Goal: Task Accomplishment & Management: Complete application form

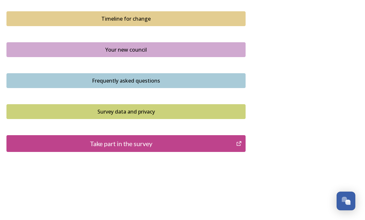
scroll to position [476, 0]
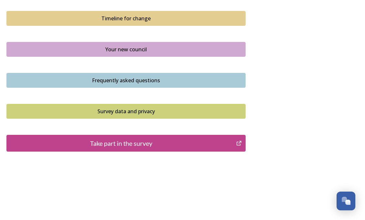
click at [172, 142] on button "Take part in the survey" at bounding box center [125, 143] width 239 height 17
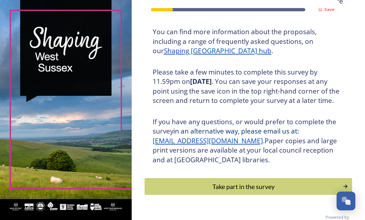
scroll to position [109, 0]
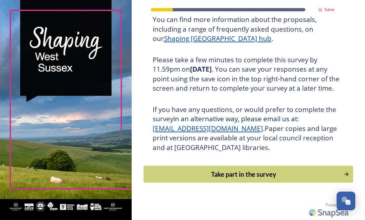
click at [210, 178] on div "Take part in the survey" at bounding box center [243, 174] width 193 height 10
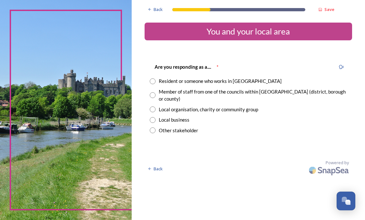
click at [153, 81] on input "radio" at bounding box center [153, 81] width 6 height 6
radio input "true"
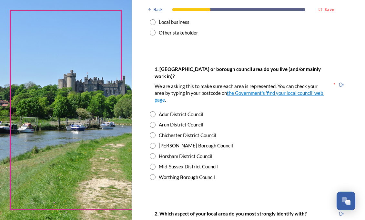
scroll to position [98, 0]
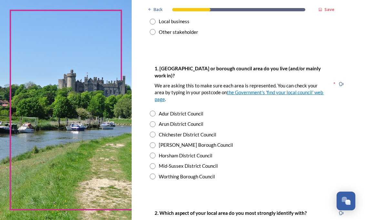
click at [152, 152] on input "radio" at bounding box center [153, 155] width 6 height 6
radio input "true"
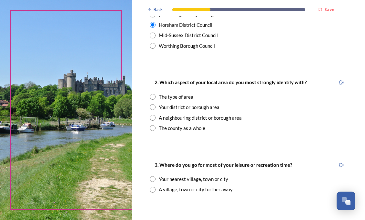
scroll to position [230, 0]
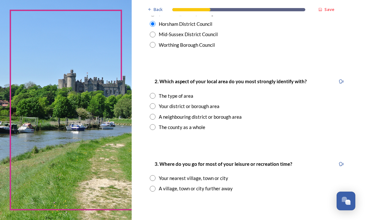
click at [153, 93] on input "radio" at bounding box center [153, 96] width 6 height 6
radio input "true"
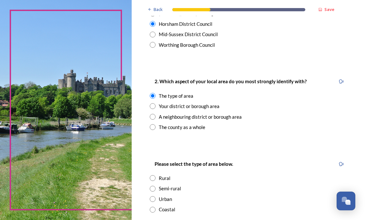
click at [152, 175] on input "radio" at bounding box center [153, 178] width 6 height 6
radio input "true"
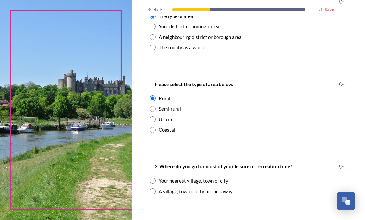
scroll to position [311, 0]
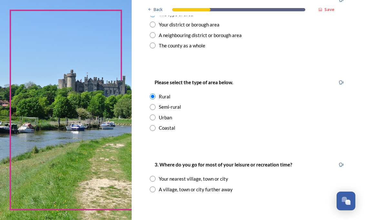
click at [153, 186] on input "radio" at bounding box center [153, 189] width 6 height 6
radio input "true"
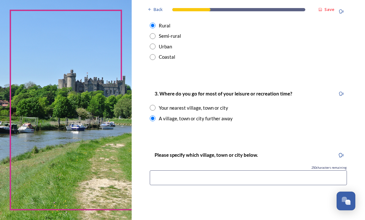
scroll to position [386, 0]
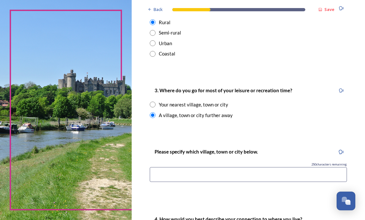
click at [156, 167] on input at bounding box center [248, 174] width 197 height 15
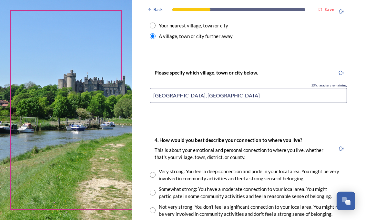
scroll to position [472, 0]
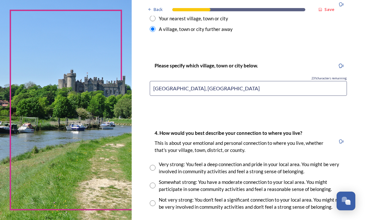
type input "[GEOGRAPHIC_DATA], [GEOGRAPHIC_DATA]"
click at [153, 182] on input "radio" at bounding box center [153, 185] width 6 height 6
radio input "true"
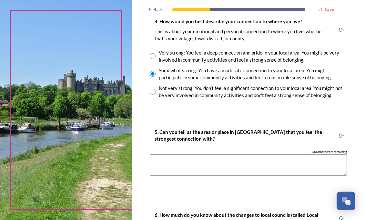
scroll to position [585, 0]
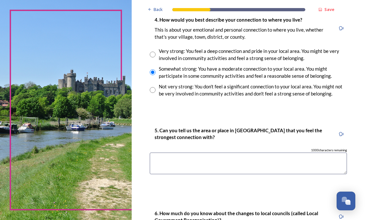
click at [238, 152] on textarea at bounding box center [248, 163] width 197 height 22
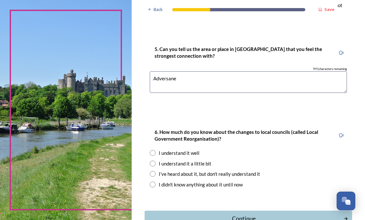
scroll to position [669, 0]
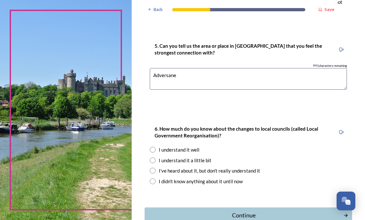
type textarea "Adversane"
click at [152, 168] on input "radio" at bounding box center [153, 171] width 6 height 6
radio input "true"
click at [219, 211] on div "Continue" at bounding box center [243, 215] width 193 height 9
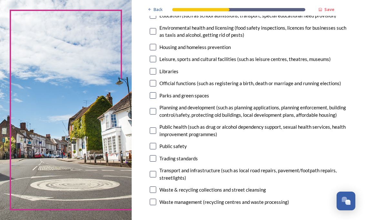
scroll to position [171, 0]
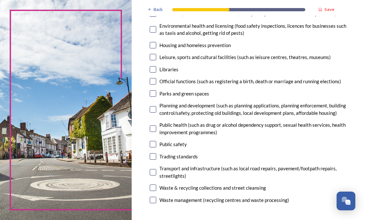
click at [154, 199] on input "checkbox" at bounding box center [153, 200] width 6 height 6
checkbox input "true"
click at [153, 107] on input "checkbox" at bounding box center [153, 109] width 6 height 6
checkbox input "true"
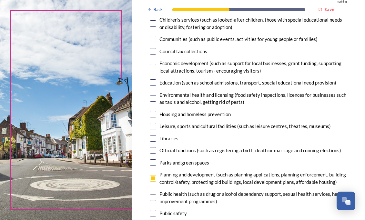
scroll to position [103, 0]
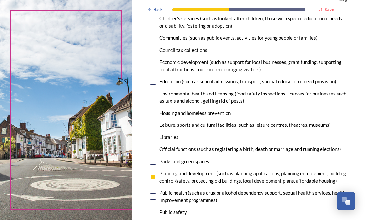
click at [153, 113] on input "checkbox" at bounding box center [153, 113] width 6 height 6
checkbox input "true"
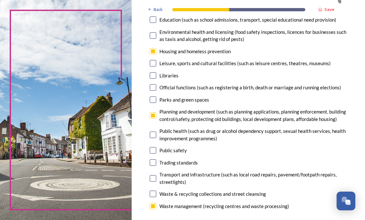
scroll to position [166, 0]
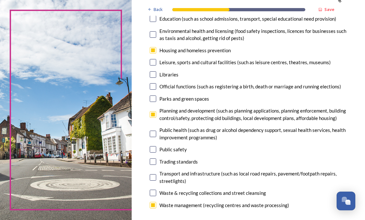
click at [153, 177] on input "checkbox" at bounding box center [153, 177] width 6 height 6
checkbox input "true"
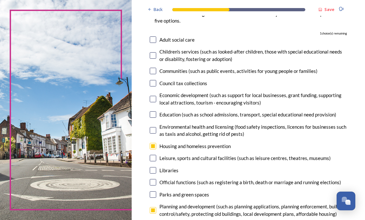
scroll to position [69, 0]
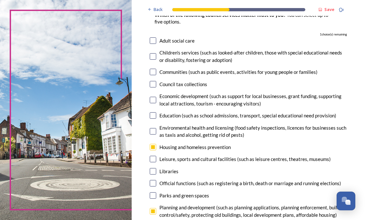
click at [153, 171] on input "checkbox" at bounding box center [153, 171] width 6 height 6
checkbox input "true"
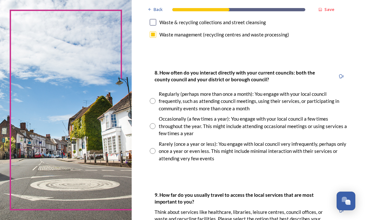
scroll to position [339, 0]
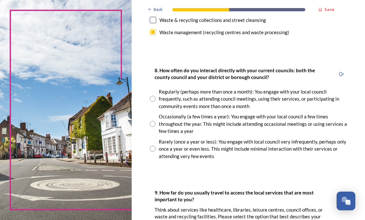
click at [152, 147] on input "radio" at bounding box center [153, 149] width 6 height 6
radio input "true"
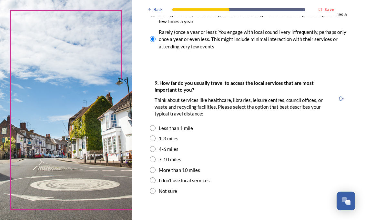
scroll to position [450, 0]
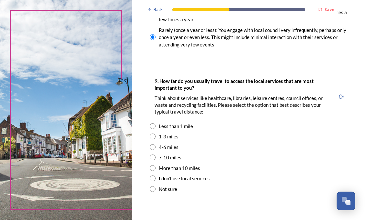
click at [153, 156] on input "radio" at bounding box center [153, 157] width 6 height 6
radio input "true"
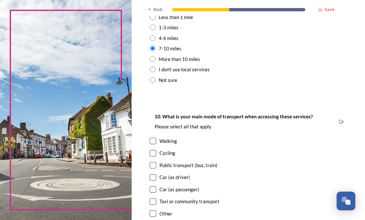
scroll to position [576, 0]
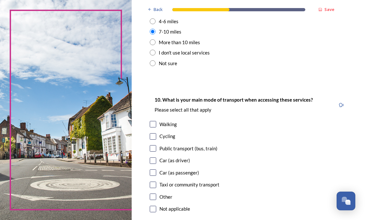
click at [152, 159] on input "checkbox" at bounding box center [153, 160] width 6 height 6
checkbox input "true"
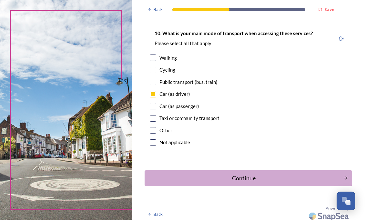
scroll to position [645, 0]
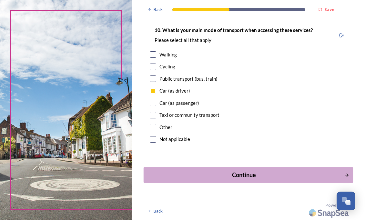
click at [163, 172] on div "Continue" at bounding box center [243, 175] width 193 height 9
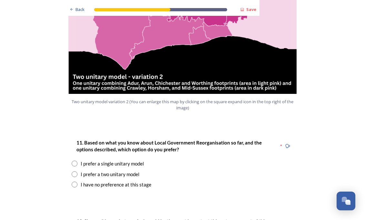
scroll to position [764, 0]
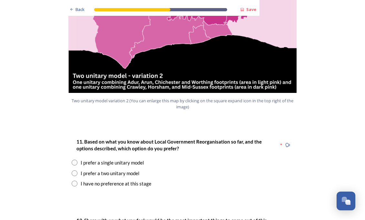
click at [76, 170] on input "radio" at bounding box center [75, 173] width 6 height 6
radio input "true"
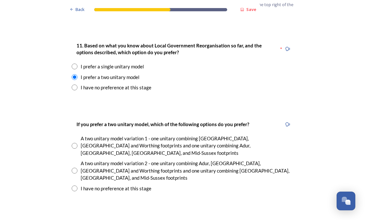
scroll to position [861, 0]
click at [74, 167] on input "radio" at bounding box center [75, 170] width 6 height 6
radio input "true"
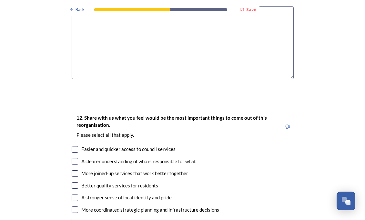
scroll to position [1108, 0]
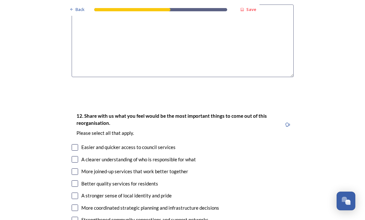
click at [74, 144] on input "checkbox" at bounding box center [75, 147] width 6 height 6
checkbox input "true"
click at [74, 156] on input "checkbox" at bounding box center [75, 159] width 6 height 6
checkbox input "true"
click at [74, 168] on input "checkbox" at bounding box center [75, 171] width 6 height 6
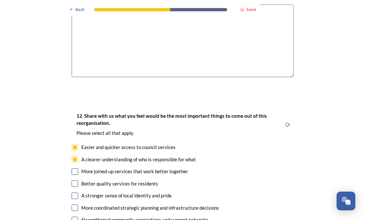
checkbox input "true"
click at [77, 180] on input "checkbox" at bounding box center [75, 183] width 6 height 6
checkbox input "true"
click at [76, 192] on input "checkbox" at bounding box center [75, 195] width 6 height 6
checkbox input "true"
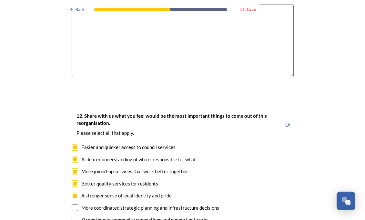
click at [76, 169] on div "12. Share with us what you feel would be the most important things to come out …" at bounding box center [182, 192] width 232 height 174
click at [75, 204] on input "checkbox" at bounding box center [75, 207] width 6 height 6
checkbox input "true"
click at [75, 217] on input "checkbox" at bounding box center [75, 220] width 6 height 6
checkbox input "true"
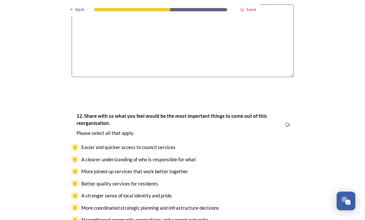
checkbox input "true"
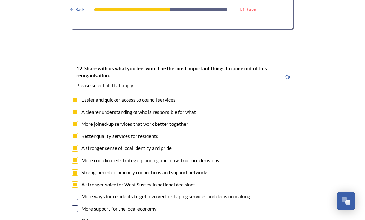
scroll to position [1156, 0]
click at [78, 205] on div "More support for the local economy" at bounding box center [183, 208] width 222 height 7
checkbox input "true"
click at [75, 193] on input "checkbox" at bounding box center [75, 196] width 6 height 6
checkbox input "true"
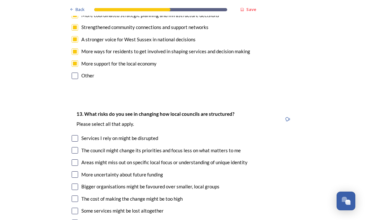
scroll to position [1302, 0]
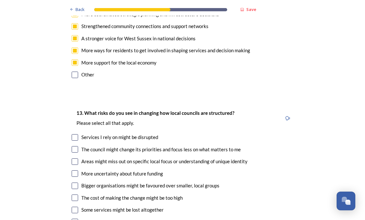
click at [75, 158] on input "checkbox" at bounding box center [75, 161] width 6 height 6
checkbox input "true"
click at [76, 182] on input "checkbox" at bounding box center [75, 185] width 6 height 6
checkbox input "true"
click at [74, 194] on input "checkbox" at bounding box center [75, 197] width 6 height 6
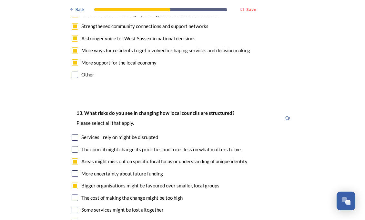
checkbox input "true"
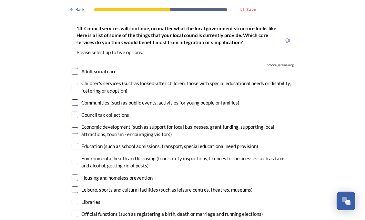
scroll to position [1551, 0]
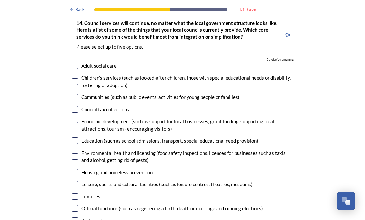
click at [74, 169] on input "checkbox" at bounding box center [75, 172] width 6 height 6
checkbox input "true"
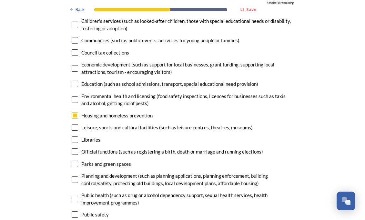
scroll to position [1612, 0]
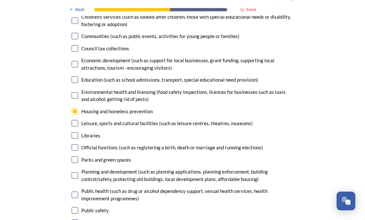
click at [75, 172] on input "checkbox" at bounding box center [75, 175] width 6 height 6
checkbox input "true"
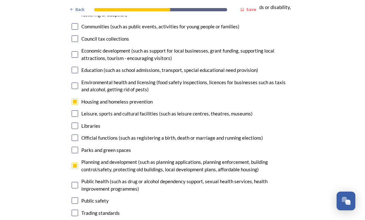
scroll to position [1629, 0]
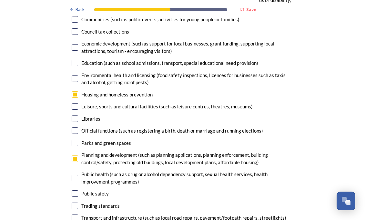
click at [75, 214] on input "checkbox" at bounding box center [75, 217] width 6 height 6
checkbox input "true"
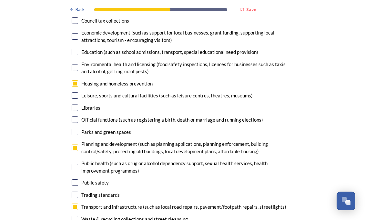
scroll to position [1646, 0]
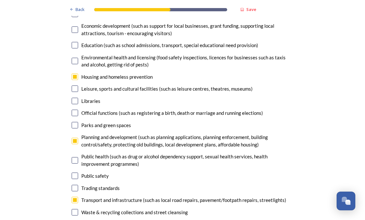
click at [74, 209] on input "checkbox" at bounding box center [75, 212] width 6 height 6
checkbox input "true"
click at [76, 220] on input "checkbox" at bounding box center [75, 224] width 6 height 6
checkbox input "true"
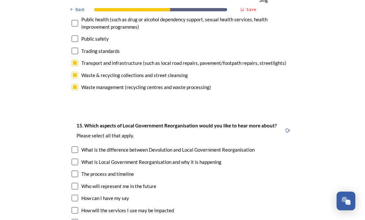
scroll to position [1784, 0]
click at [75, 146] on input "checkbox" at bounding box center [75, 149] width 6 height 6
checkbox input "true"
click at [74, 158] on input "checkbox" at bounding box center [75, 161] width 6 height 6
checkbox input "true"
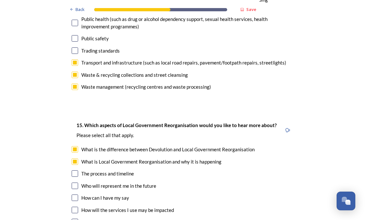
click at [73, 170] on input "checkbox" at bounding box center [75, 173] width 6 height 6
checkbox input "true"
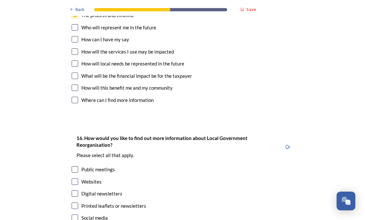
scroll to position [1943, 0]
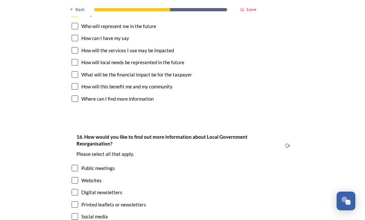
click at [74, 177] on input "checkbox" at bounding box center [75, 180] width 6 height 6
checkbox input "true"
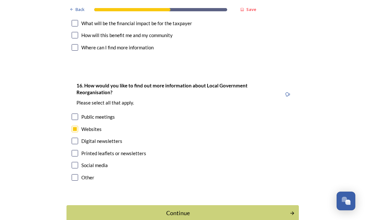
scroll to position [1998, 0]
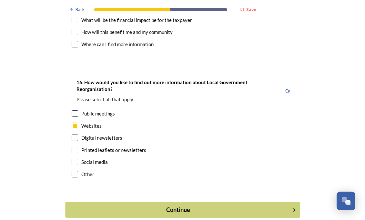
click at [88, 205] on div "Continue" at bounding box center [178, 209] width 218 height 9
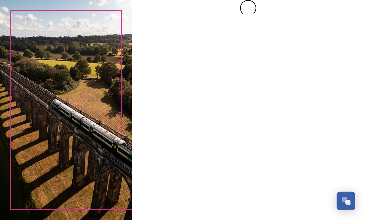
scroll to position [0, 0]
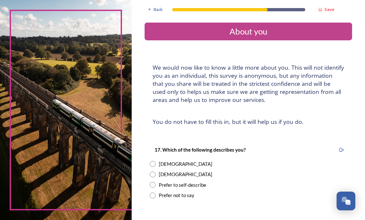
click at [154, 174] on input "radio" at bounding box center [153, 175] width 6 height 6
radio input "true"
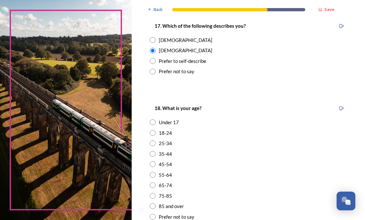
scroll to position [131, 0]
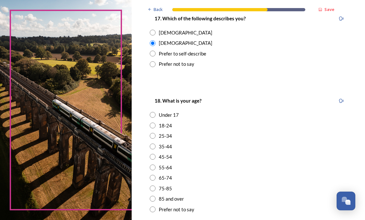
click at [152, 179] on input "radio" at bounding box center [153, 178] width 6 height 6
radio input "true"
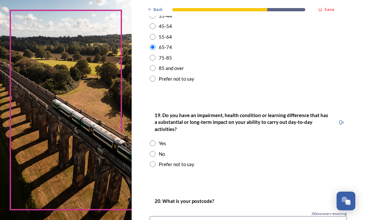
scroll to position [263, 0]
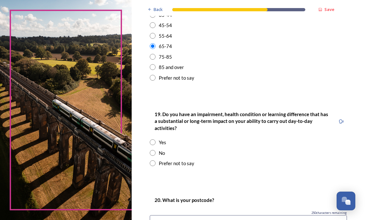
click at [152, 150] on input "radio" at bounding box center [153, 153] width 6 height 6
radio input "true"
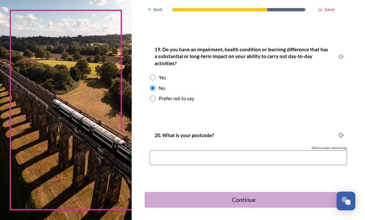
scroll to position [346, 0]
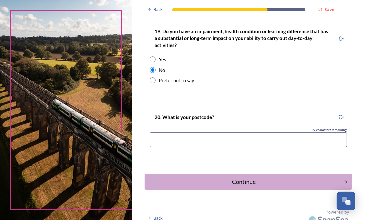
click at [156, 132] on input at bounding box center [248, 139] width 197 height 15
type input "RH14 9JH"
click at [165, 177] on div "Continue" at bounding box center [243, 181] width 193 height 9
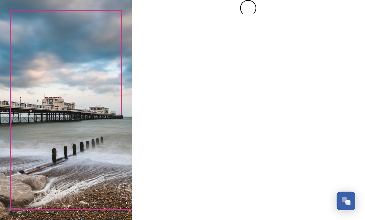
scroll to position [0, 0]
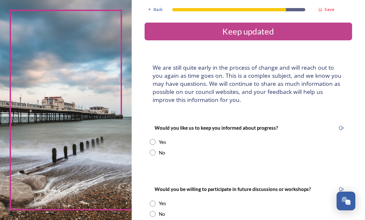
click at [152, 136] on div "Would you like us to keep you informed about progress? Yes No" at bounding box center [247, 139] width 207 height 45
click at [152, 140] on input "radio" at bounding box center [153, 142] width 6 height 6
radio input "true"
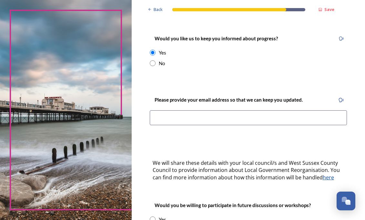
scroll to position [92, 0]
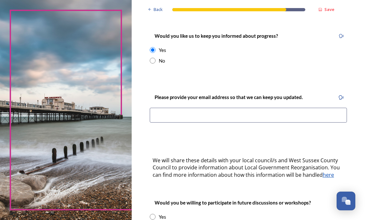
click at [170, 114] on input at bounding box center [248, 115] width 197 height 15
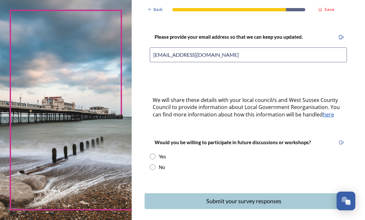
scroll to position [178, 0]
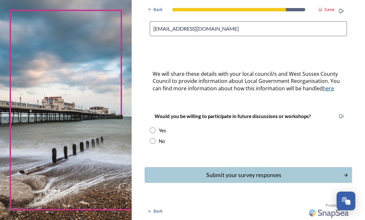
type input "[EMAIL_ADDRESS][DOMAIN_NAME]"
click at [153, 139] on input "radio" at bounding box center [153, 141] width 6 height 6
radio input "true"
click at [183, 175] on div "Submit your survey responses" at bounding box center [243, 175] width 193 height 9
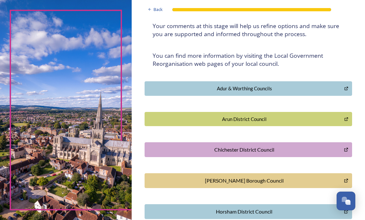
scroll to position [98, 0]
